Goal: Task Accomplishment & Management: Use online tool/utility

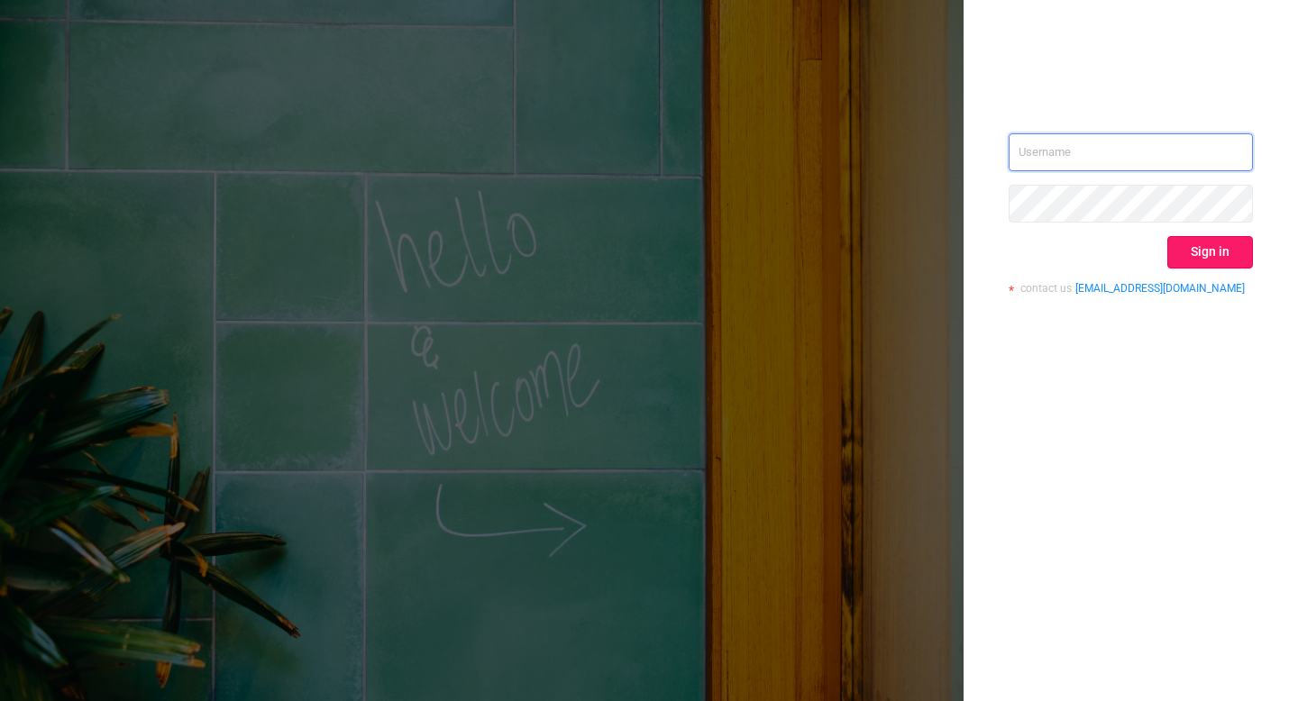
type input "[EMAIL_ADDRESS][DOMAIN_NAME]"
click at [1201, 264] on button "Sign in" at bounding box center [1210, 252] width 86 height 32
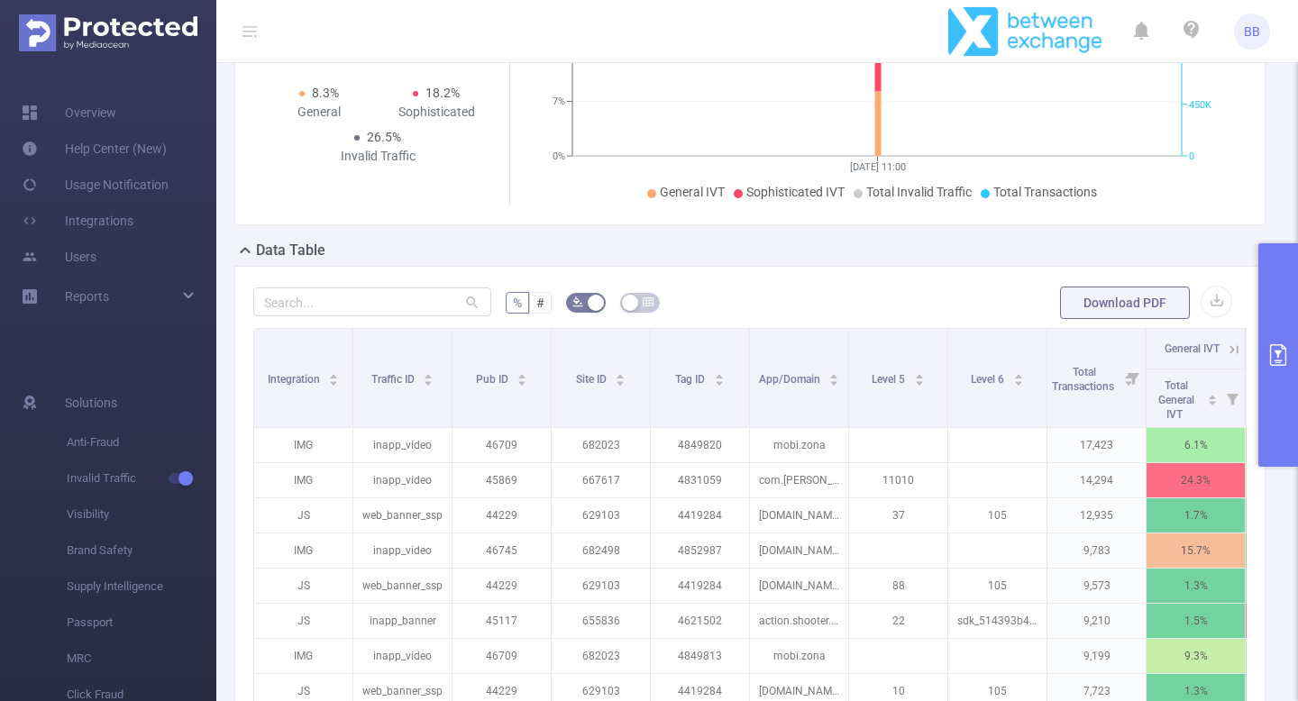
scroll to position [261, 0]
click at [1283, 318] on button "primary" at bounding box center [1278, 354] width 40 height 223
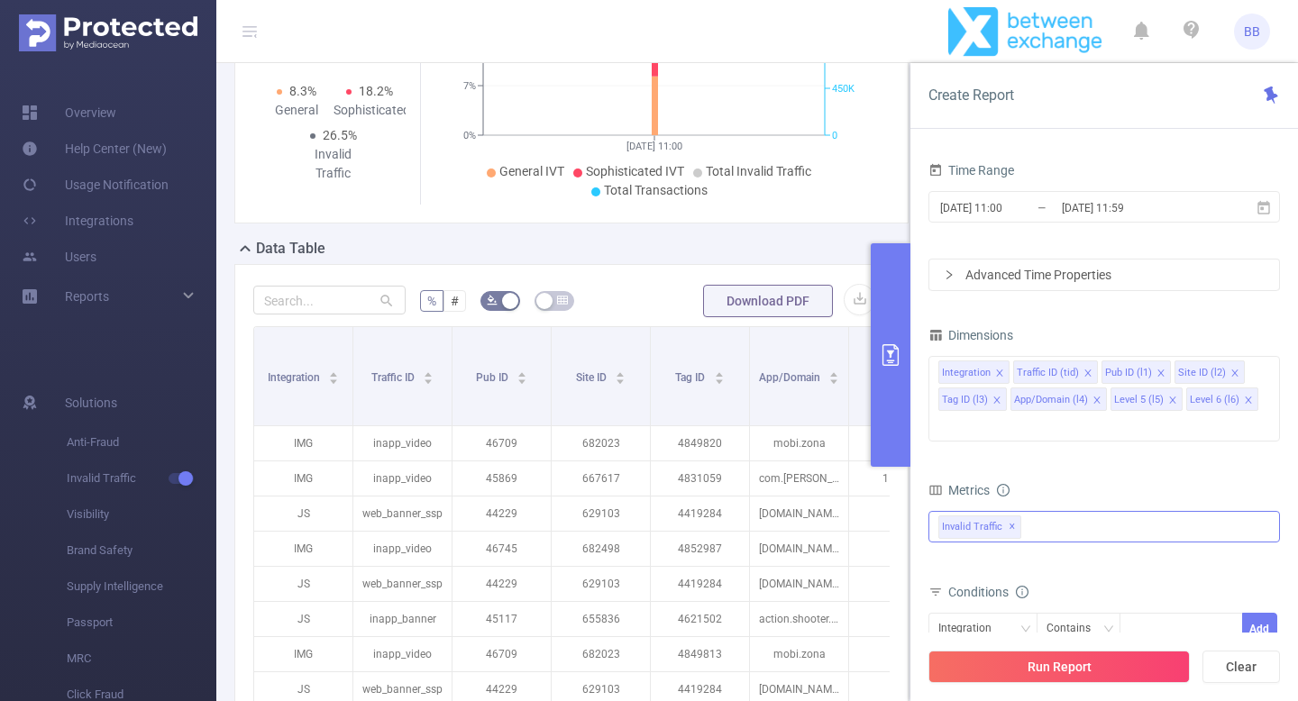
click at [1008, 516] on span "✕" at bounding box center [1011, 527] width 7 height 22
click at [1006, 507] on div "bp_total bp_adult bp_arms bp_crime bp_death_injury_military bp_piracy bp_hate_a…" at bounding box center [1103, 537] width 351 height 61
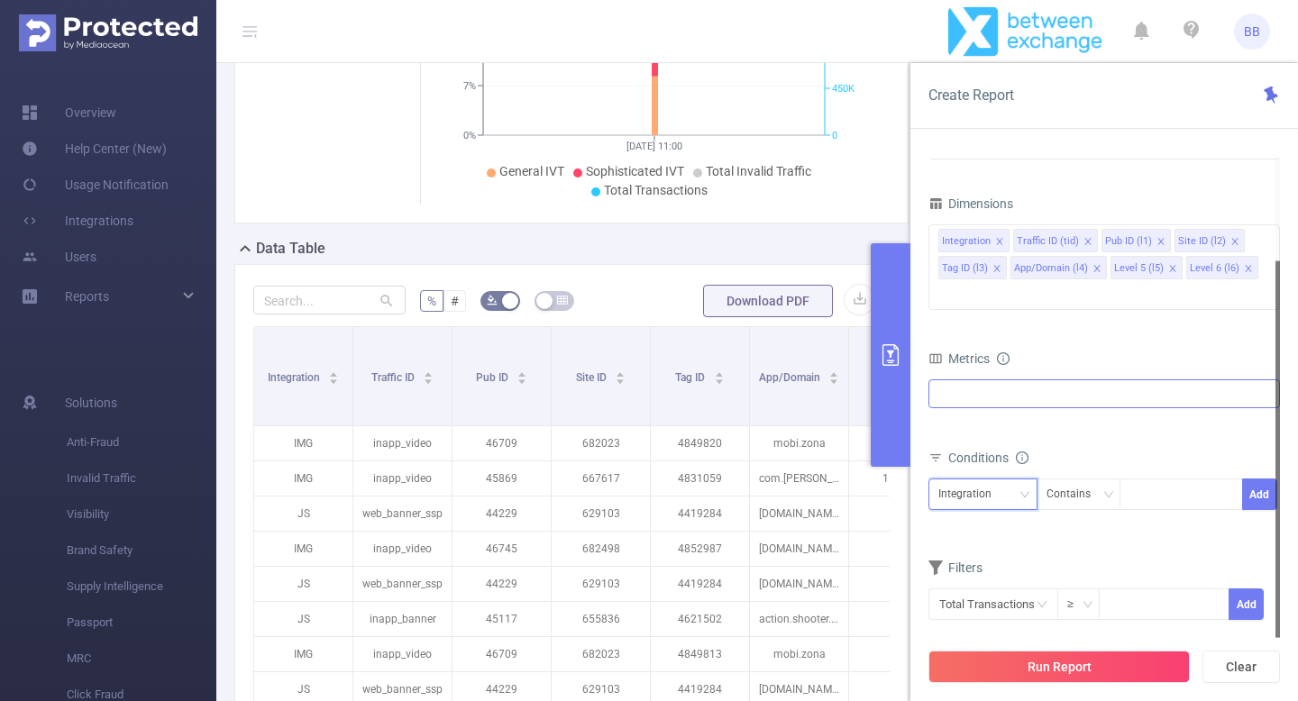
click at [979, 479] on div "Integration" at bounding box center [971, 494] width 66 height 30
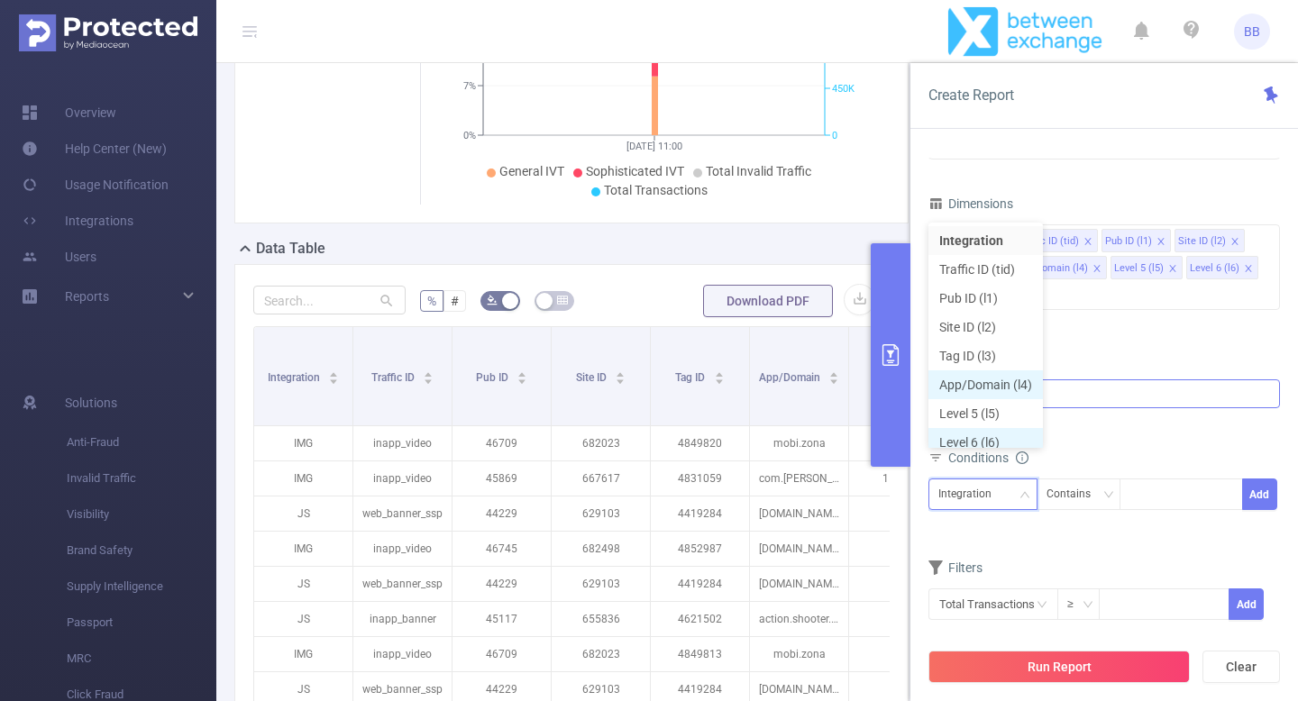
scroll to position [9, 0]
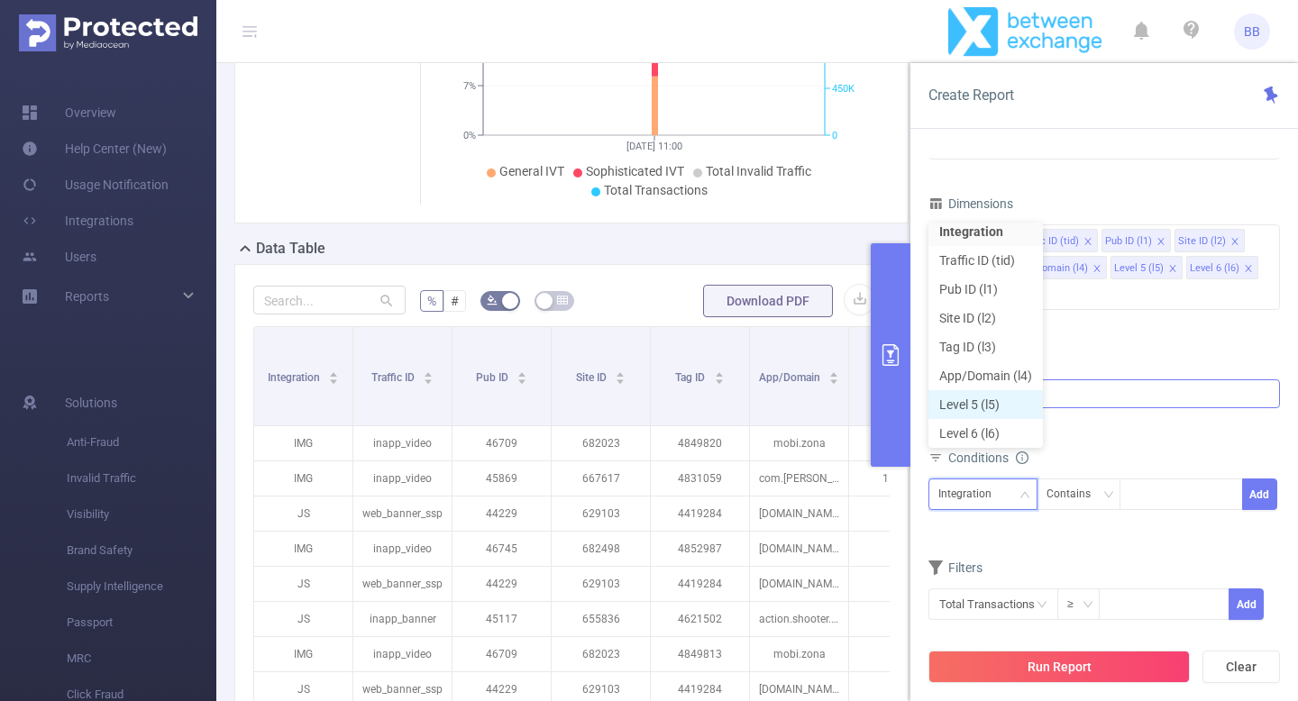
click at [974, 403] on li "Level 5 (l5)" at bounding box center [985, 404] width 114 height 29
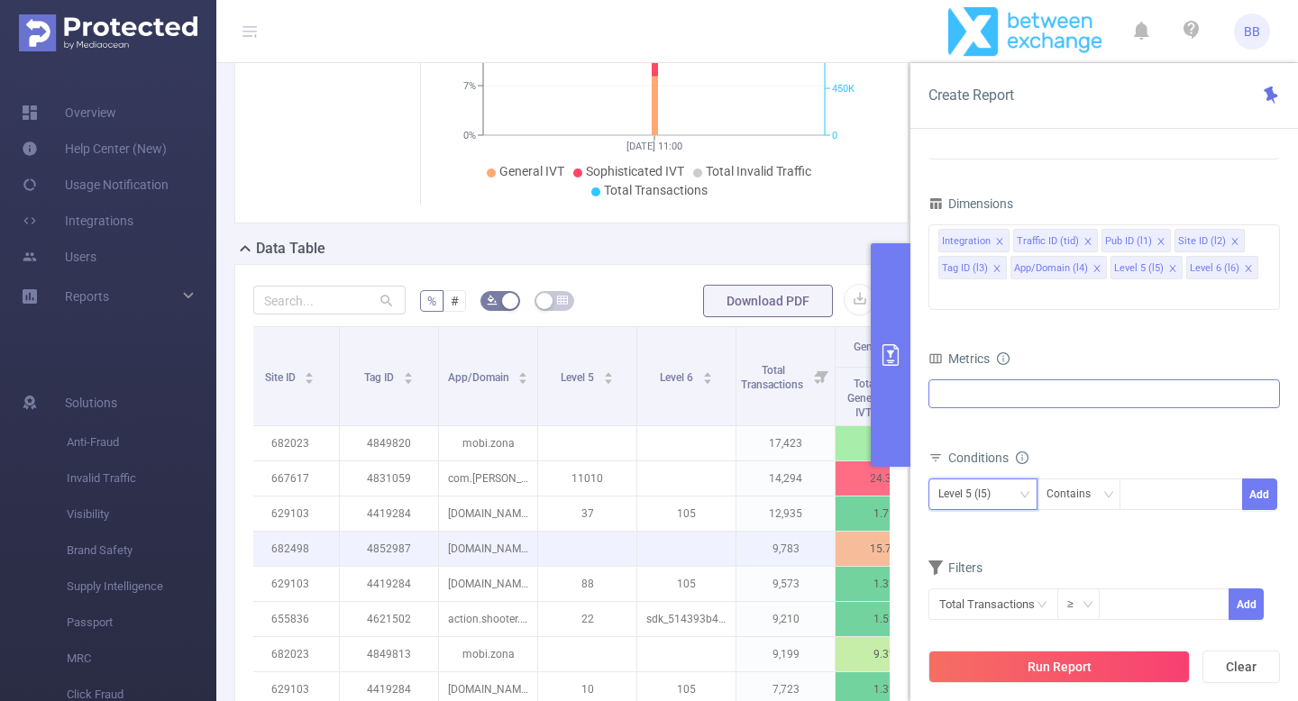
scroll to position [0, 302]
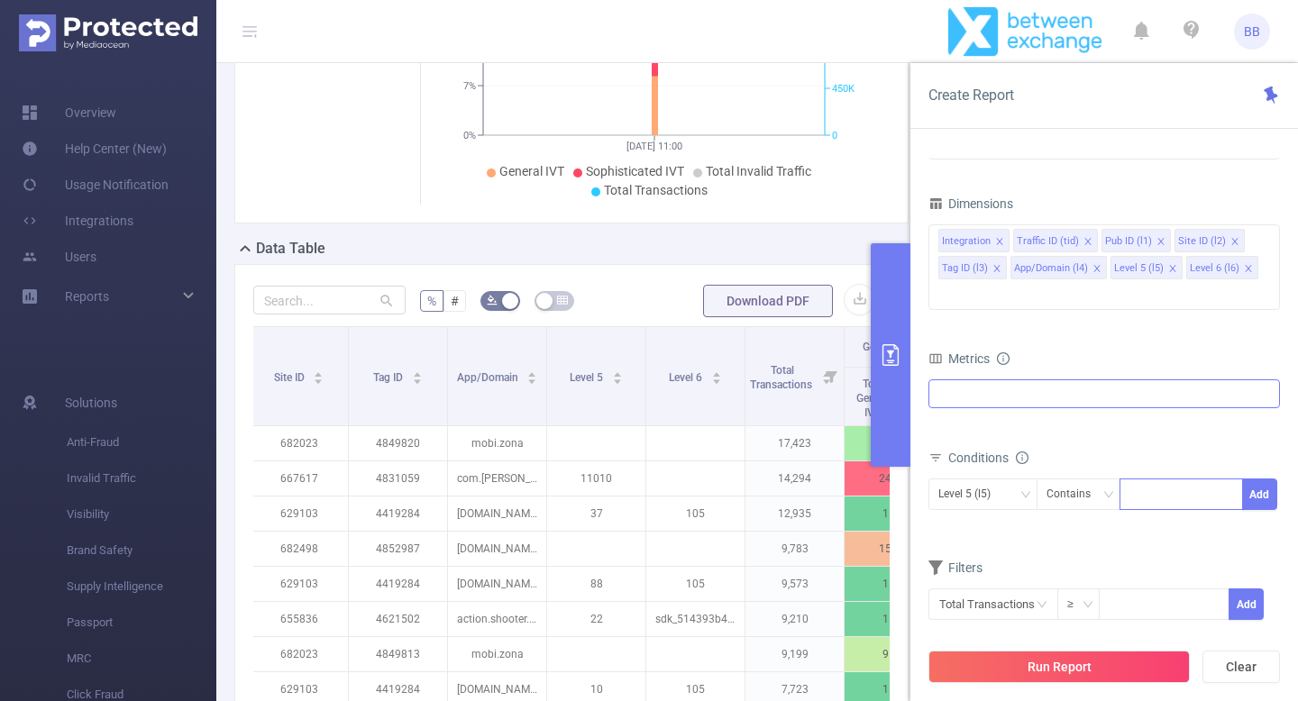
click at [1172, 479] on div at bounding box center [1181, 494] width 104 height 30
type input "387"
click at [1180, 509] on li "387" at bounding box center [1180, 504] width 123 height 29
click at [1258, 478] on button "Add" at bounding box center [1259, 494] width 35 height 32
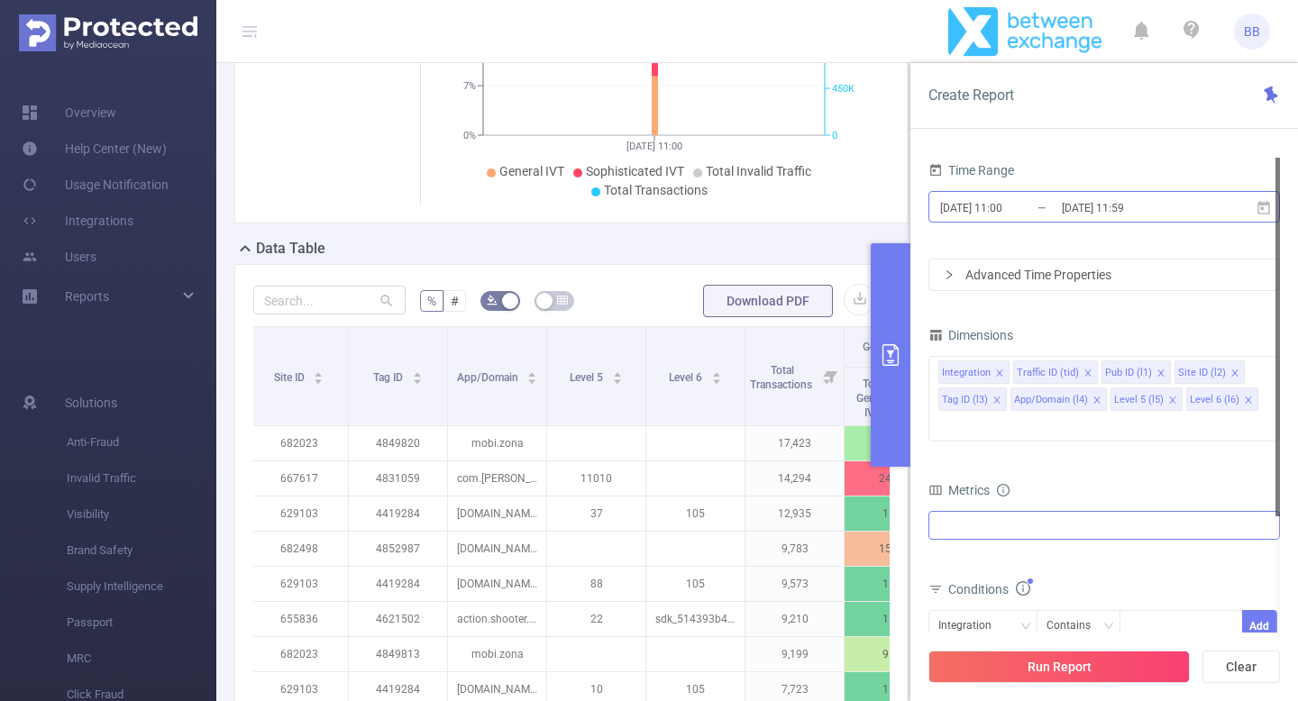
click at [1016, 216] on input "[DATE] 11:00" at bounding box center [1011, 208] width 146 height 24
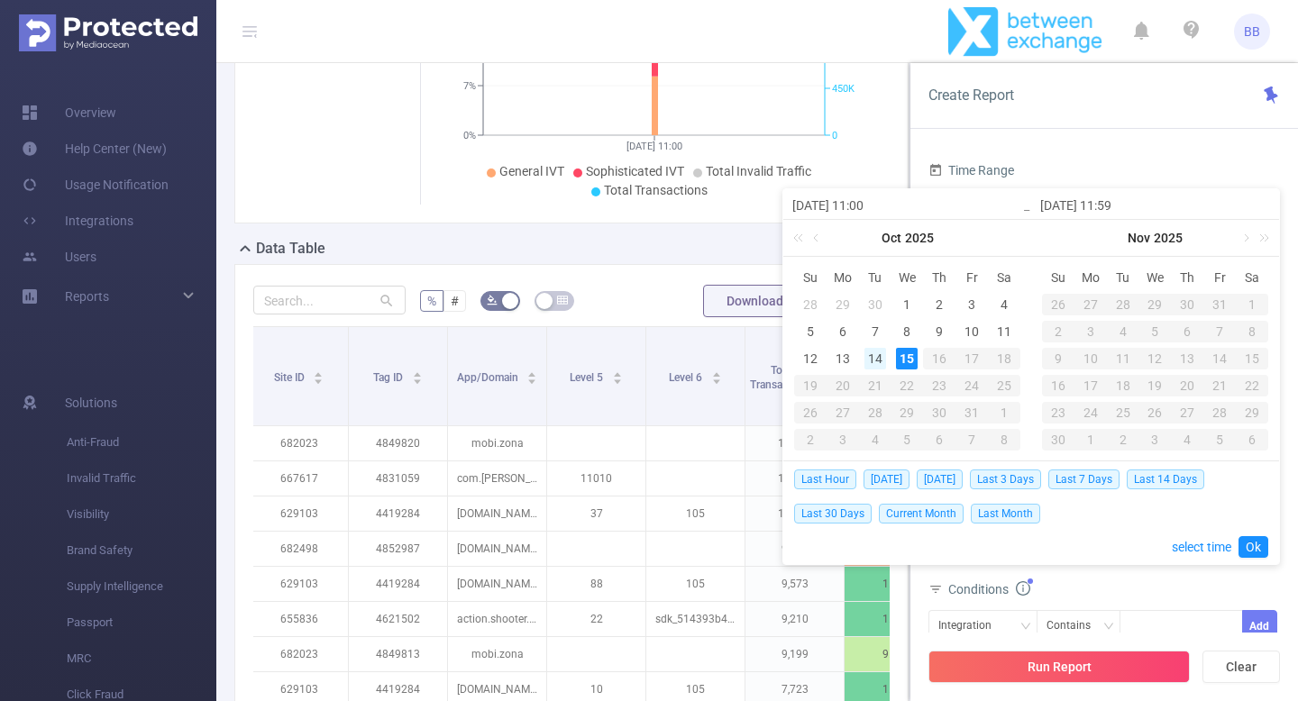
click at [878, 361] on div "14" at bounding box center [875, 359] width 22 height 22
type input "[DATE] 11:00"
type input "[DATE] 11:59"
type input "[DATE] 11:00"
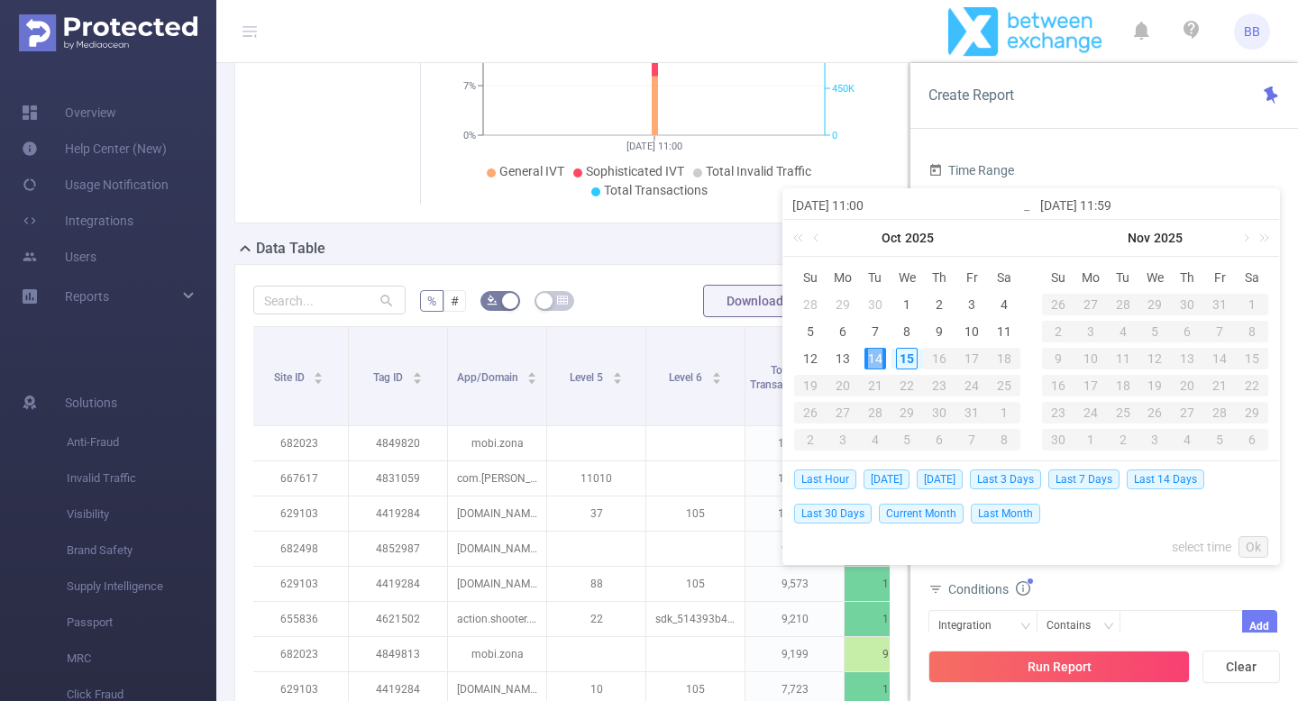
type input "[DATE] 11:59"
click at [878, 361] on div "14" at bounding box center [875, 359] width 22 height 22
click at [871, 361] on div "14" at bounding box center [875, 359] width 22 height 22
click at [1246, 548] on link "Ok" at bounding box center [1253, 547] width 30 height 22
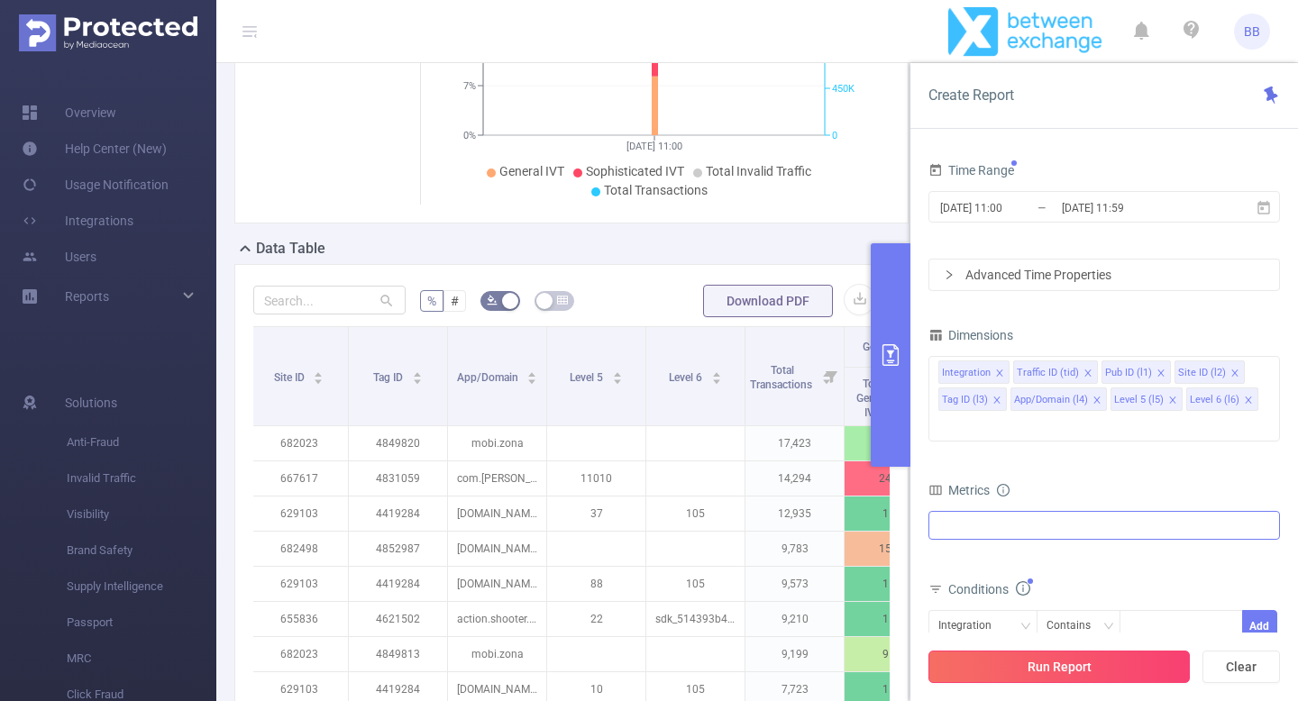
click at [1048, 671] on button "Run Report" at bounding box center [1058, 667] width 261 height 32
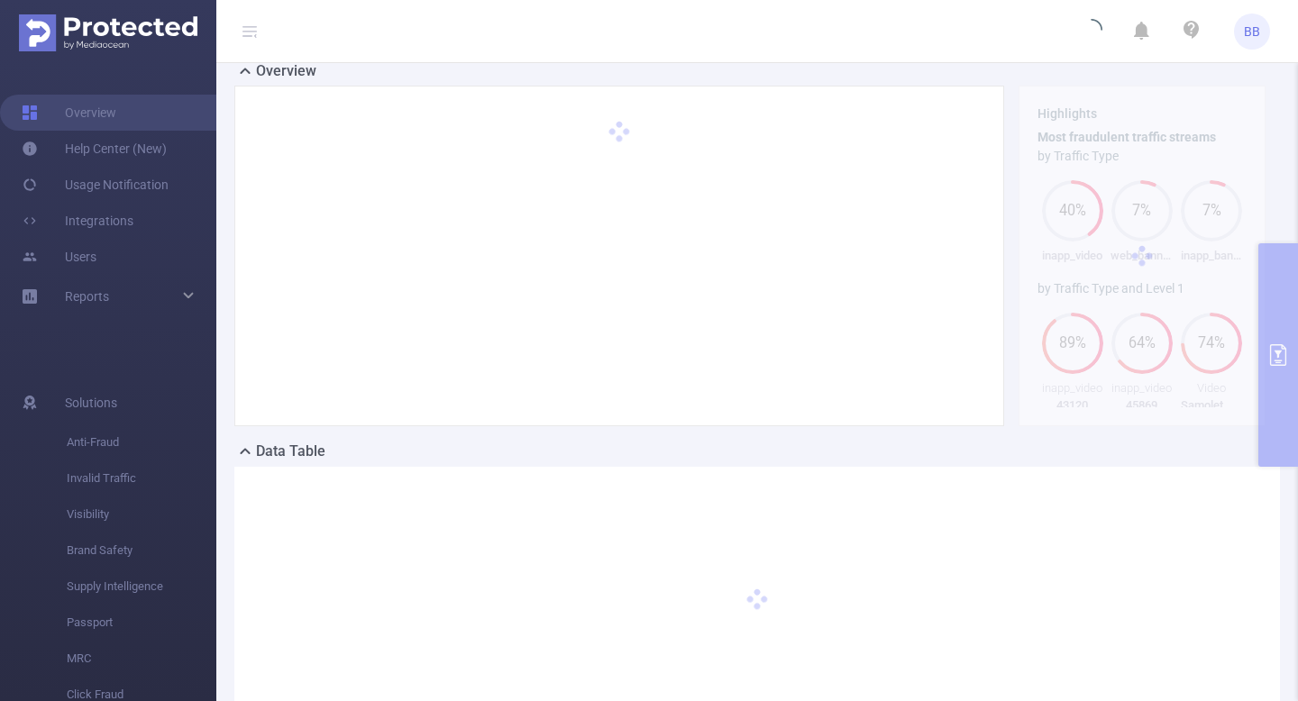
scroll to position [0, 0]
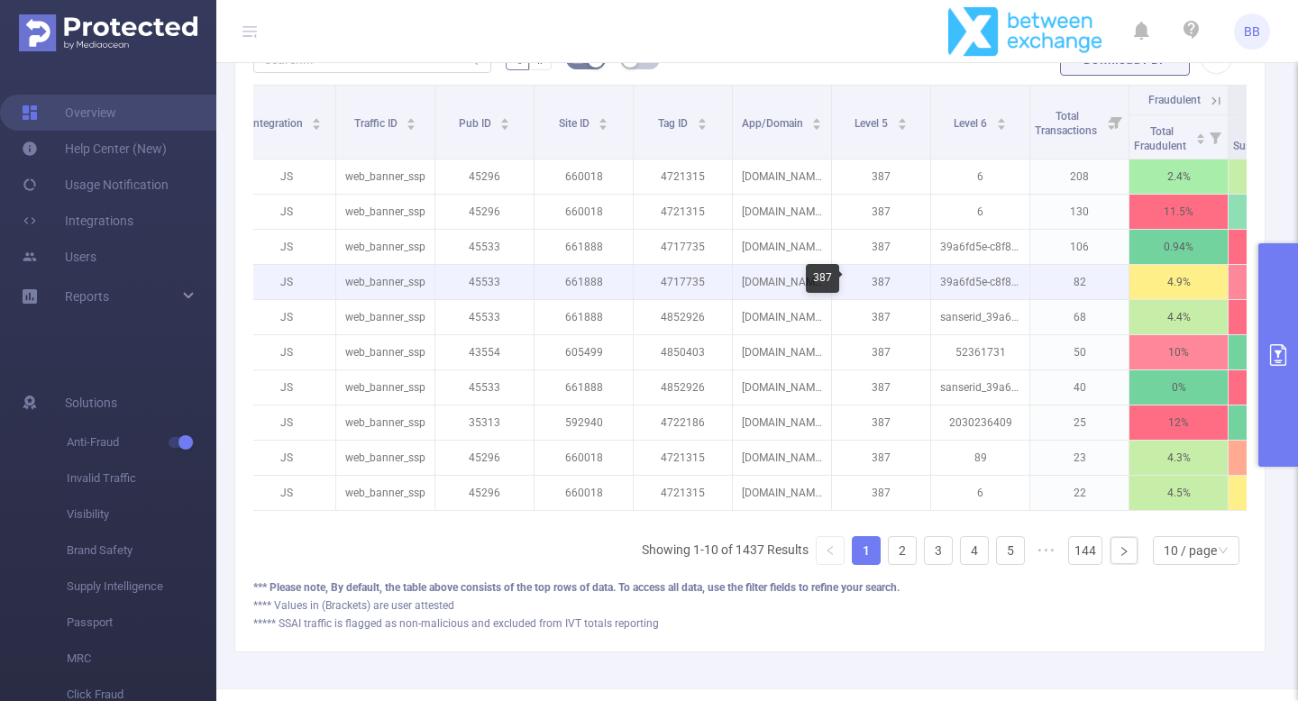
scroll to position [0, 201]
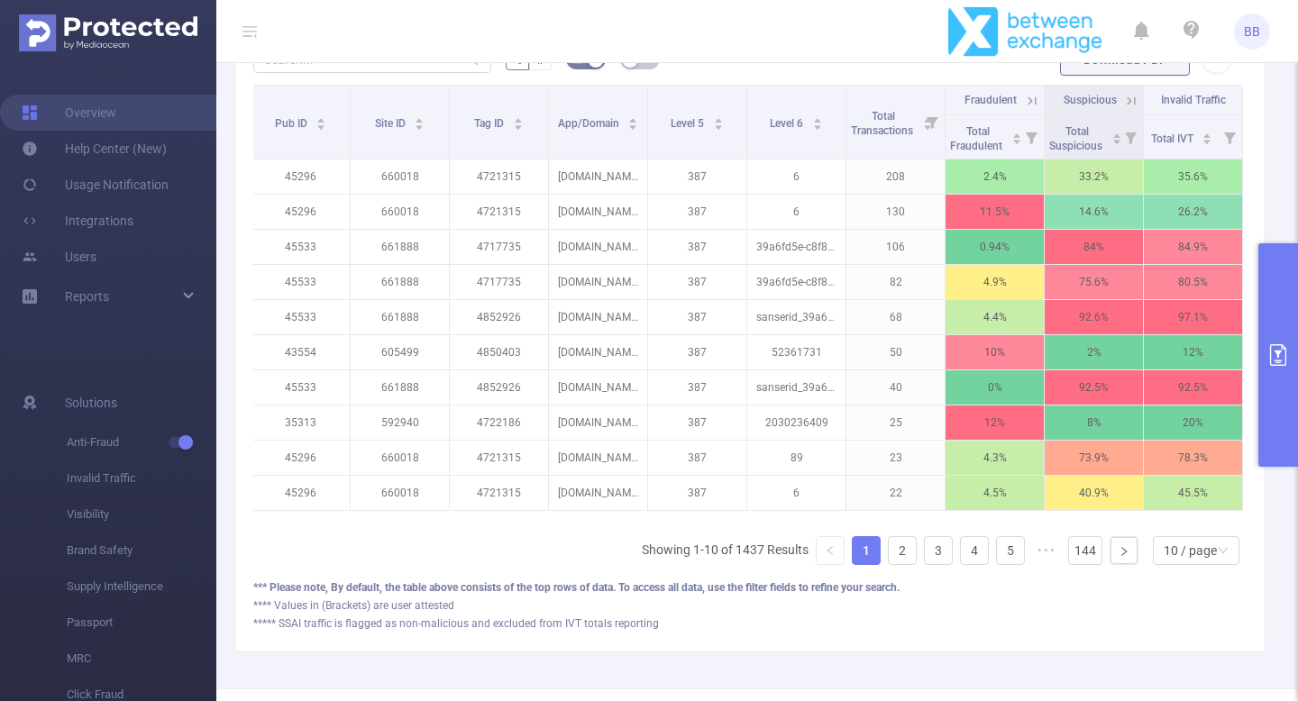
click at [1132, 100] on icon at bounding box center [1131, 101] width 16 height 16
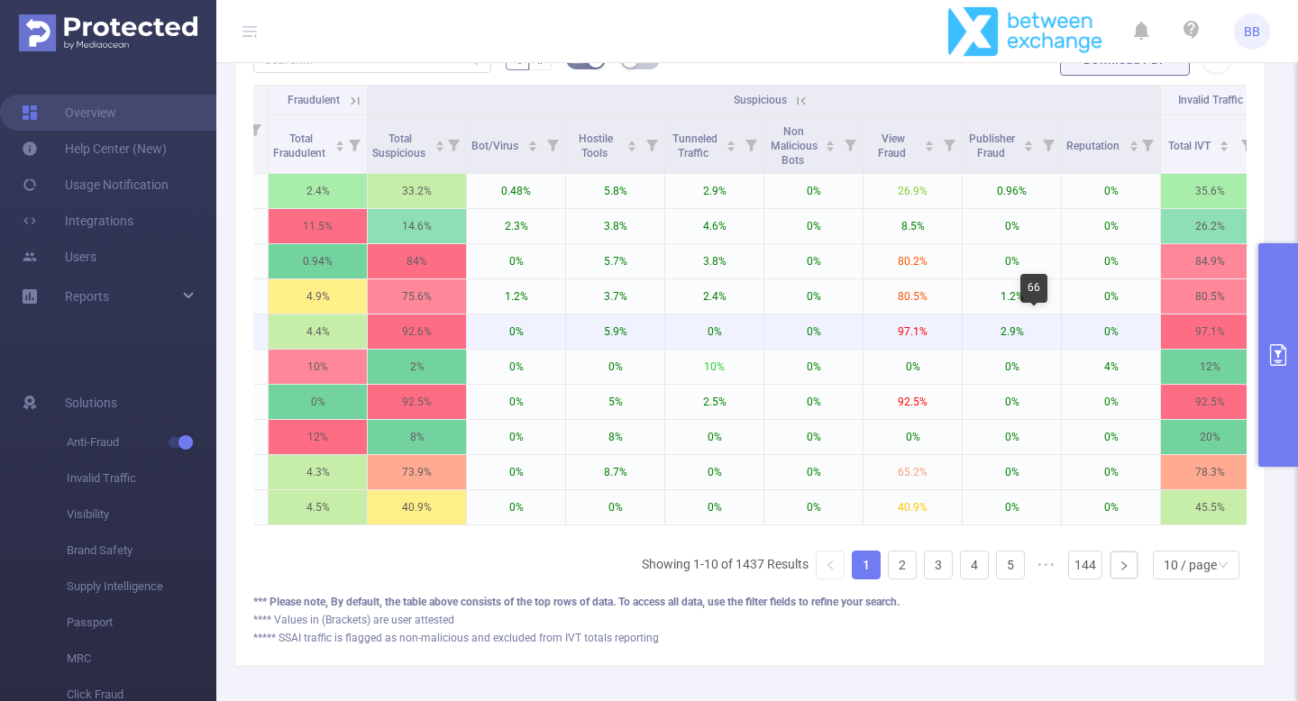
scroll to position [0, 881]
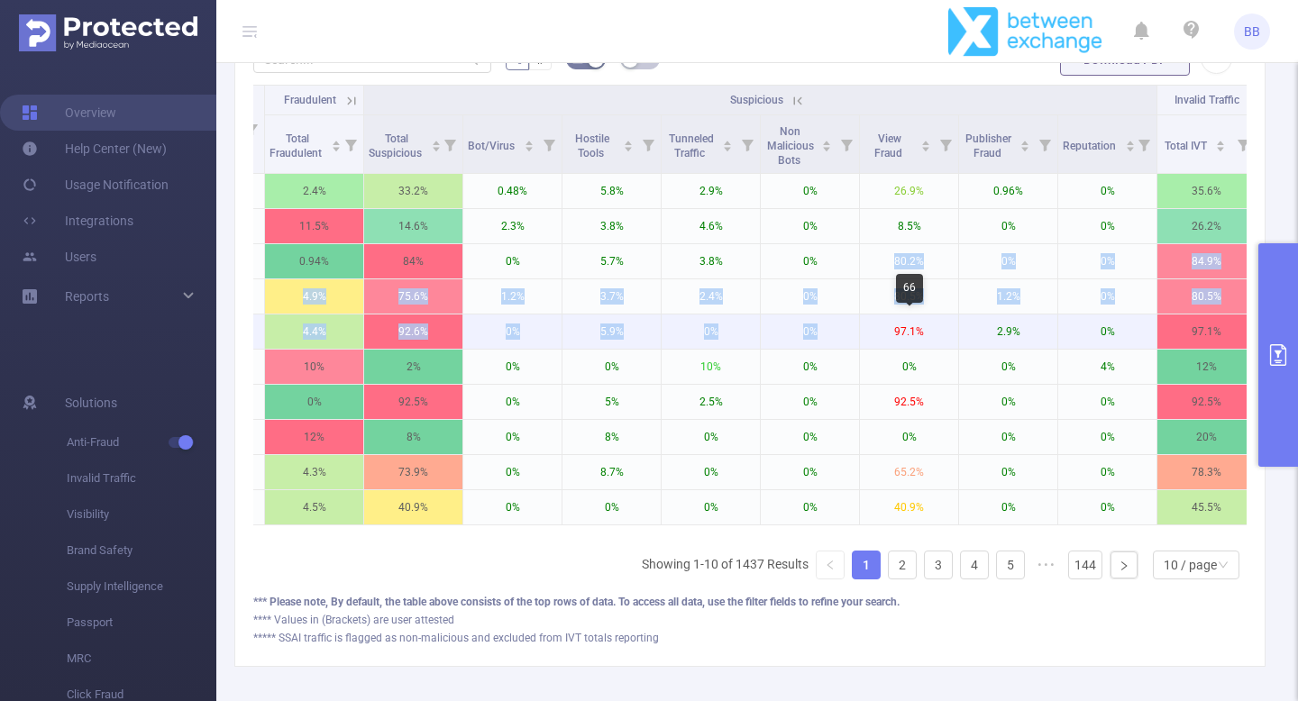
drag, startPoint x: 888, startPoint y: 248, endPoint x: 925, endPoint y: 316, distance: 77.4
click at [925, 317] on tbody "JS web_banner_ssp 45296 660018 4721315 [DOMAIN_NAME] 387 6 208 2.4% 33.2% 0.48%…" at bounding box center [314, 349] width 1883 height 351
click at [925, 316] on p "97.1%" at bounding box center [909, 331] width 98 height 34
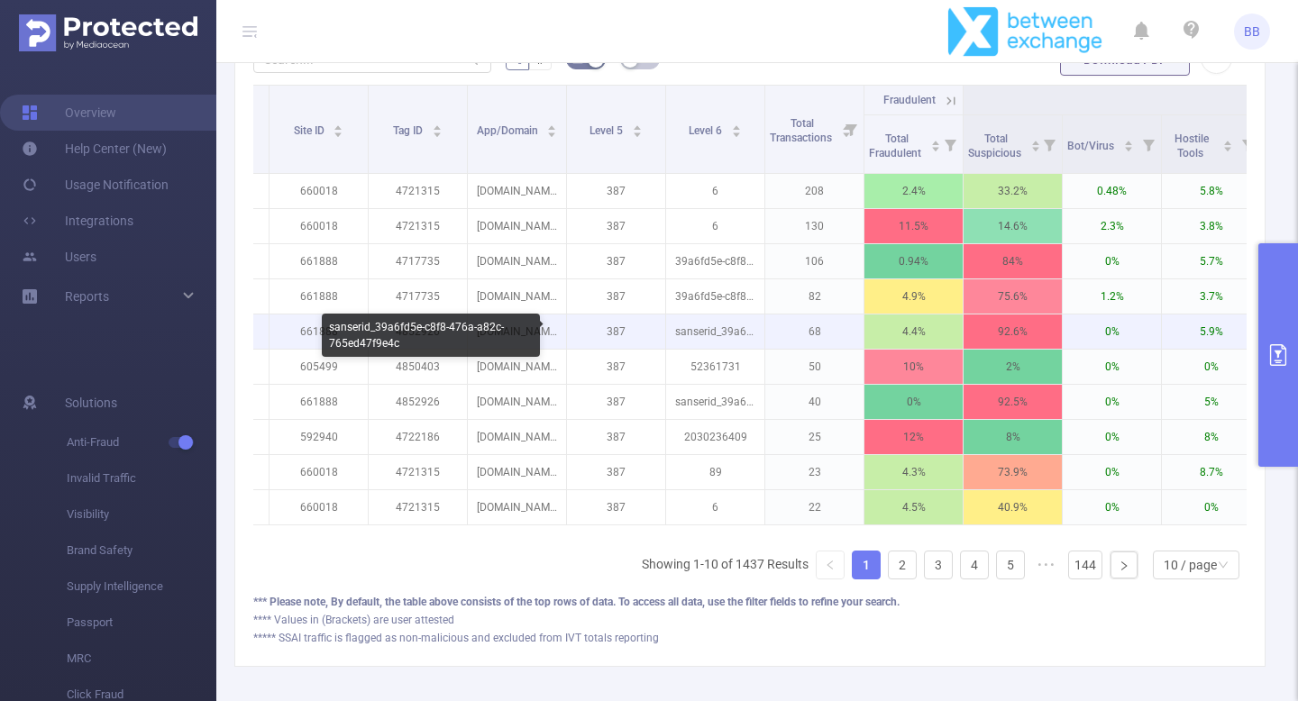
scroll to position [0, 0]
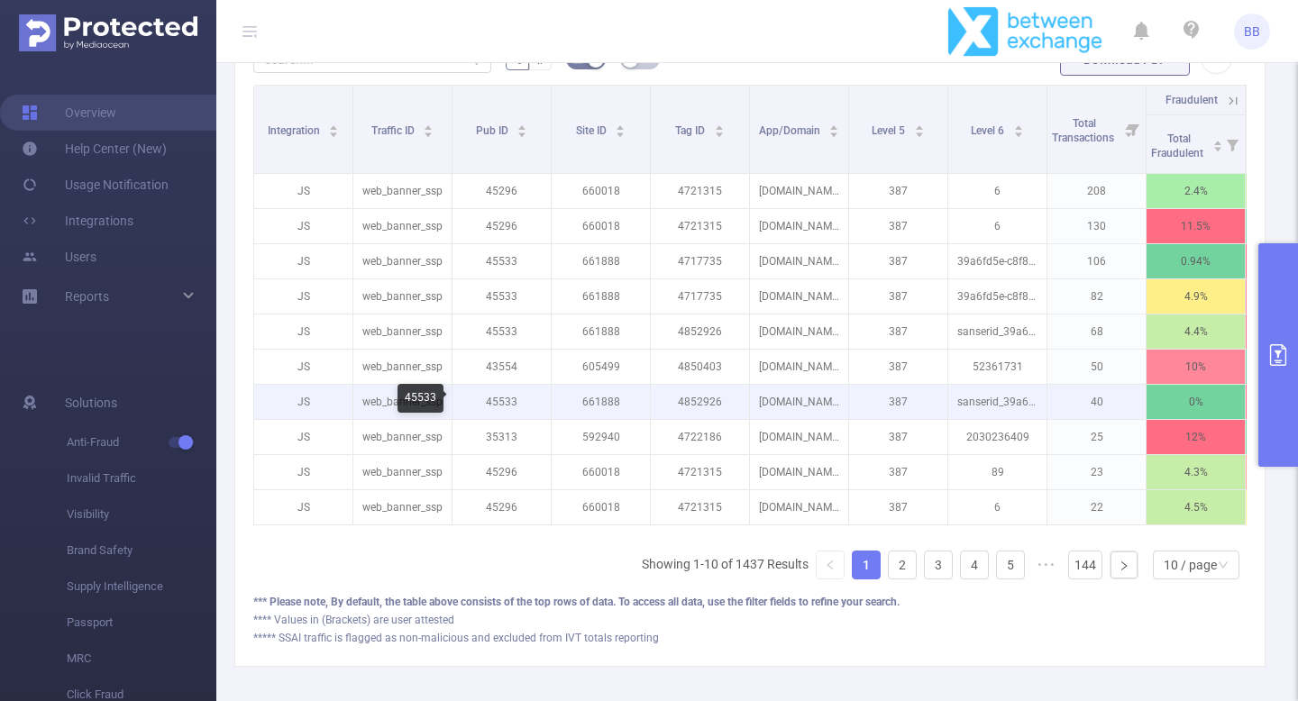
click at [498, 391] on p "45533" at bounding box center [501, 402] width 98 height 34
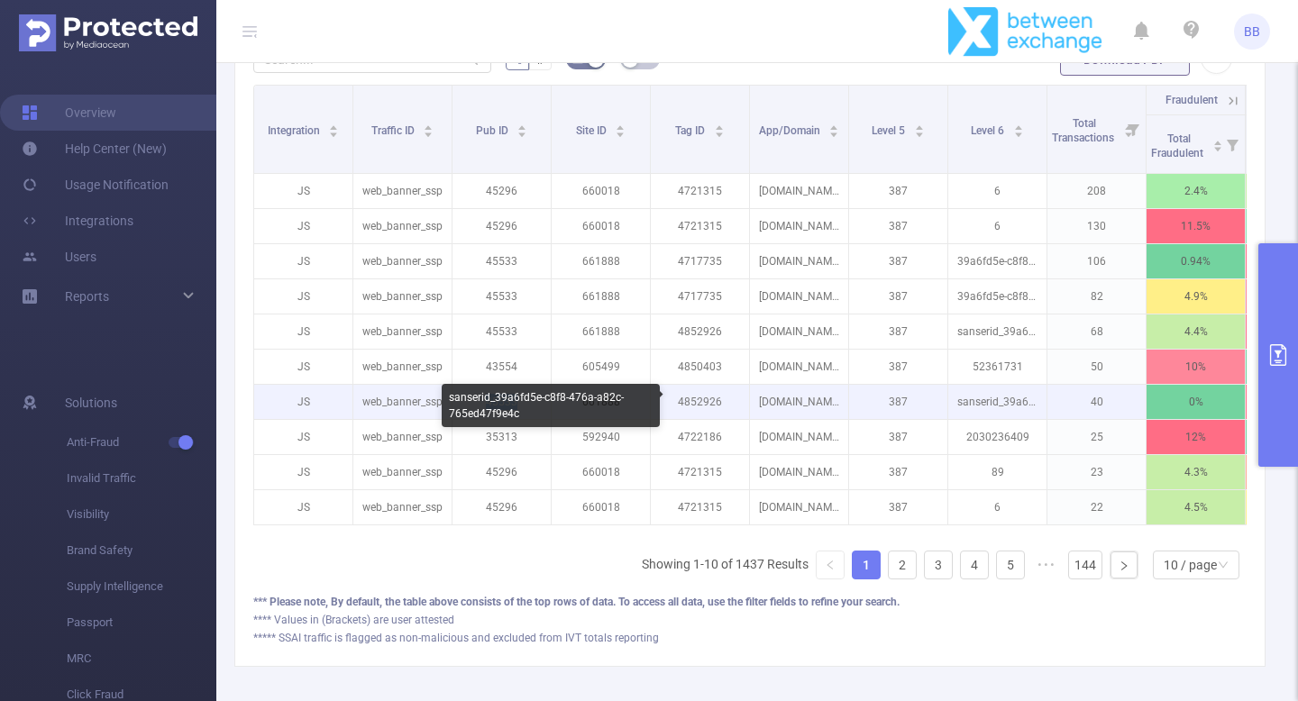
copy p "45533"
